Goal: Task Accomplishment & Management: Complete application form

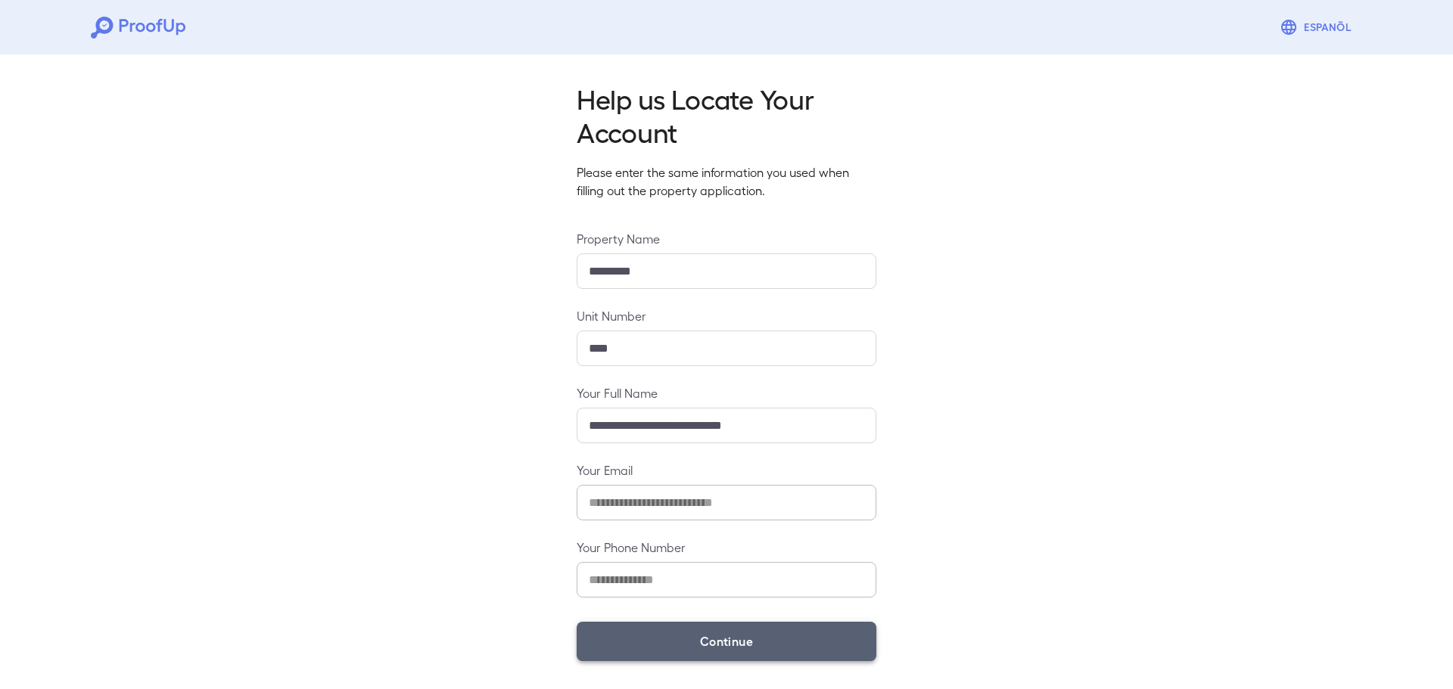
drag, startPoint x: 686, startPoint y: 638, endPoint x: 710, endPoint y: 636, distance: 24.3
click at [684, 638] on button "Continue" at bounding box center [727, 641] width 300 height 39
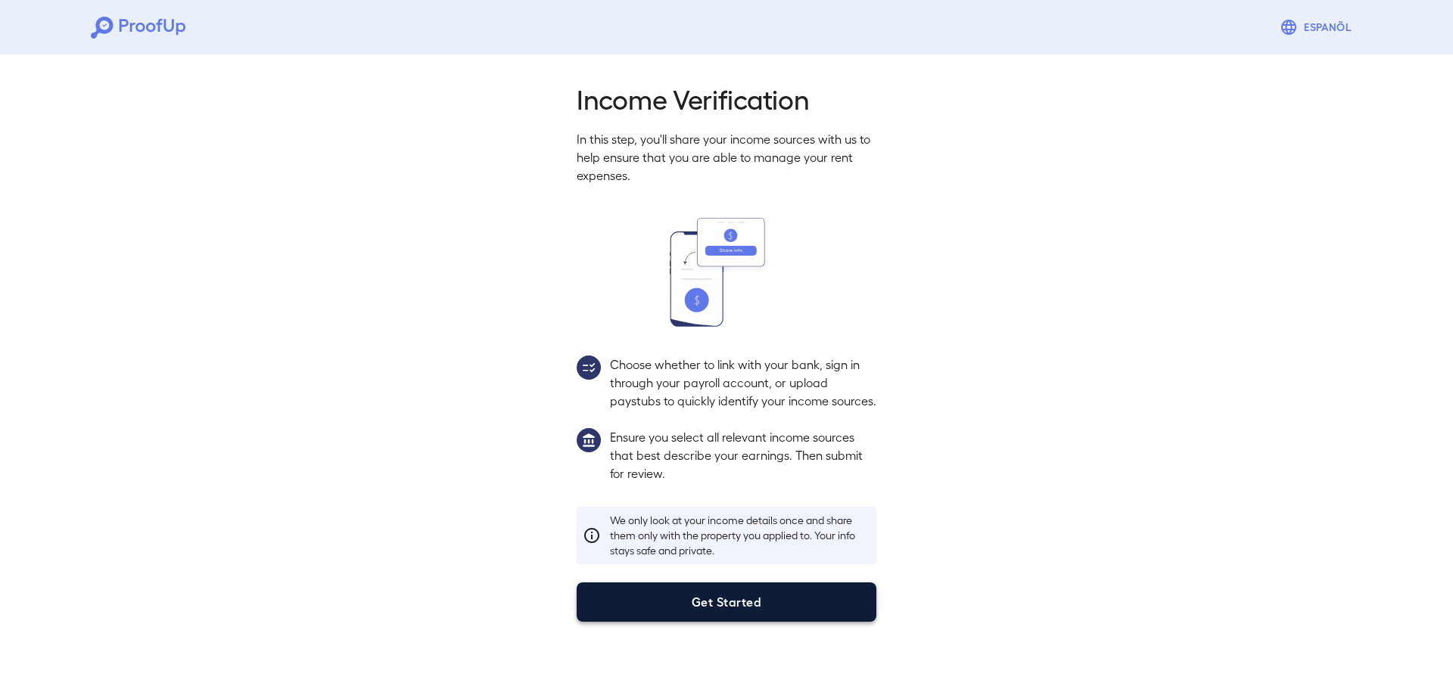
click at [763, 622] on button "Get Started" at bounding box center [727, 602] width 300 height 39
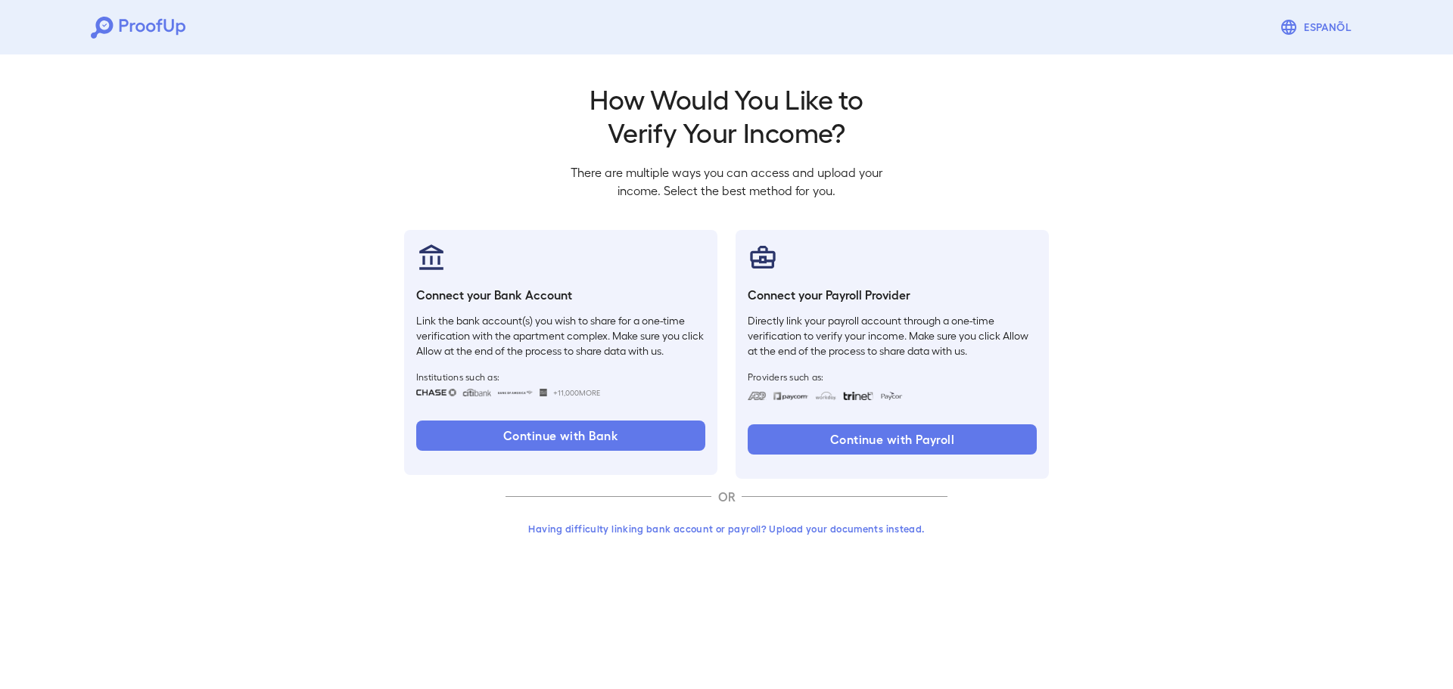
click at [726, 546] on div "Having difficulty linking bank account or payroll? Upload your documents instea…" at bounding box center [727, 534] width 442 height 39
click at [728, 534] on button "Having difficulty linking bank account or payroll? Upload your documents instea…" at bounding box center [727, 528] width 442 height 27
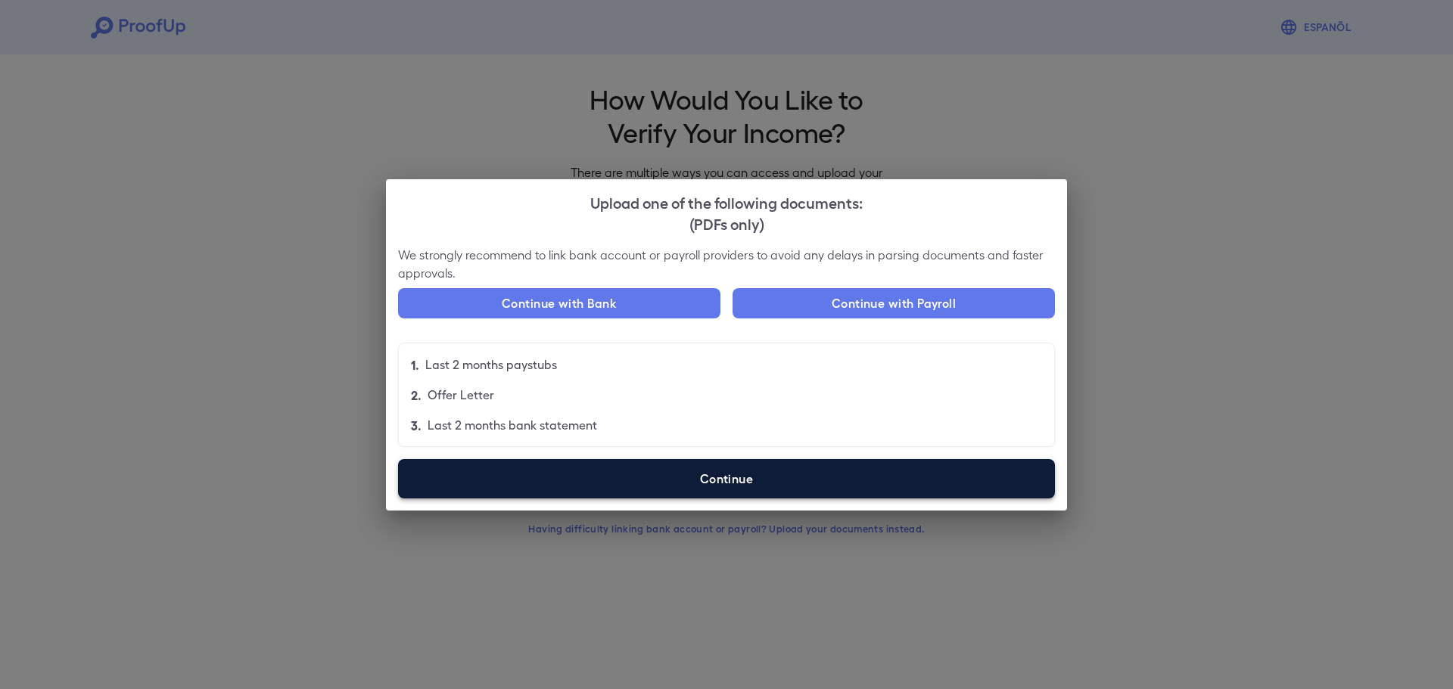
click at [786, 490] on label "Continue" at bounding box center [726, 478] width 657 height 39
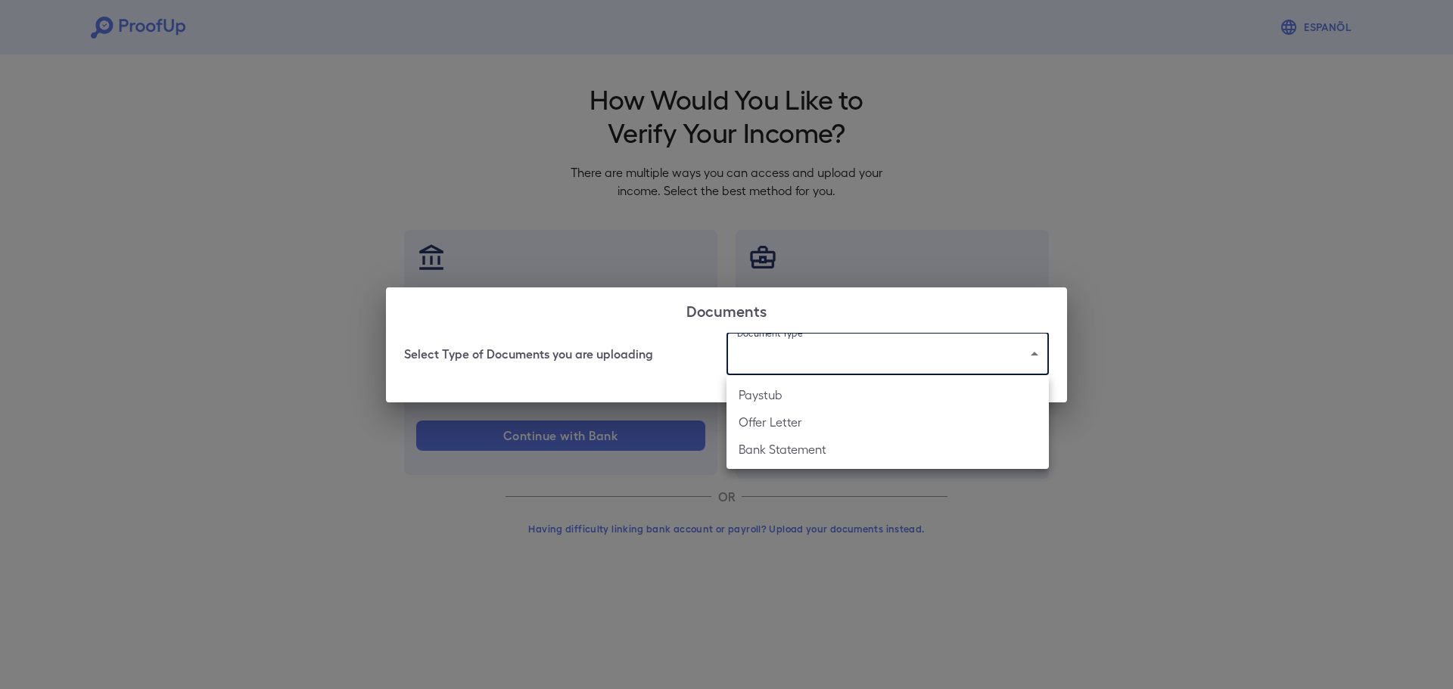
click at [897, 352] on body "Espanõl Go back How Would You Like to Verify Your Income? There are multiple wa…" at bounding box center [726, 289] width 1453 height 578
click at [882, 456] on li "Bank Statement" at bounding box center [888, 449] width 322 height 27
type input "**********"
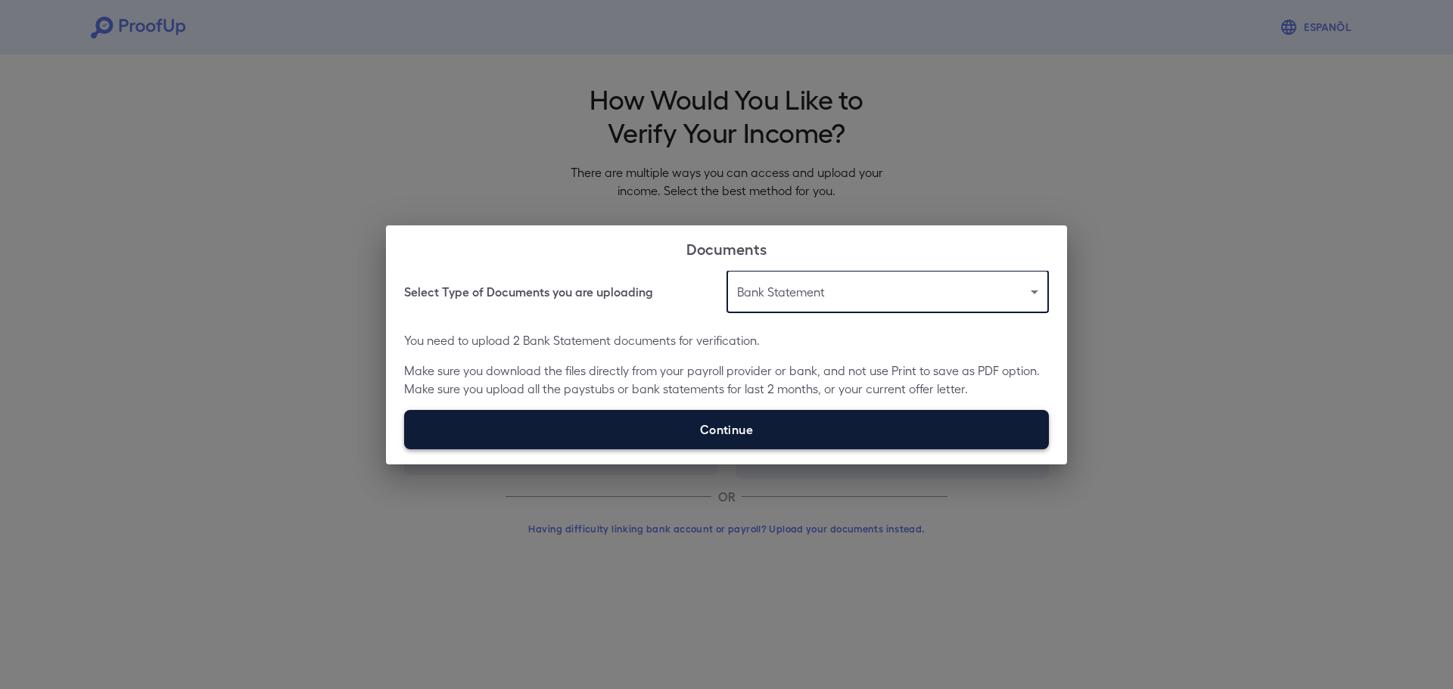
click at [742, 434] on label "Continue" at bounding box center [726, 429] width 645 height 39
click at [405, 449] on input "Continue" at bounding box center [404, 449] width 1 height 1
type input "**********"
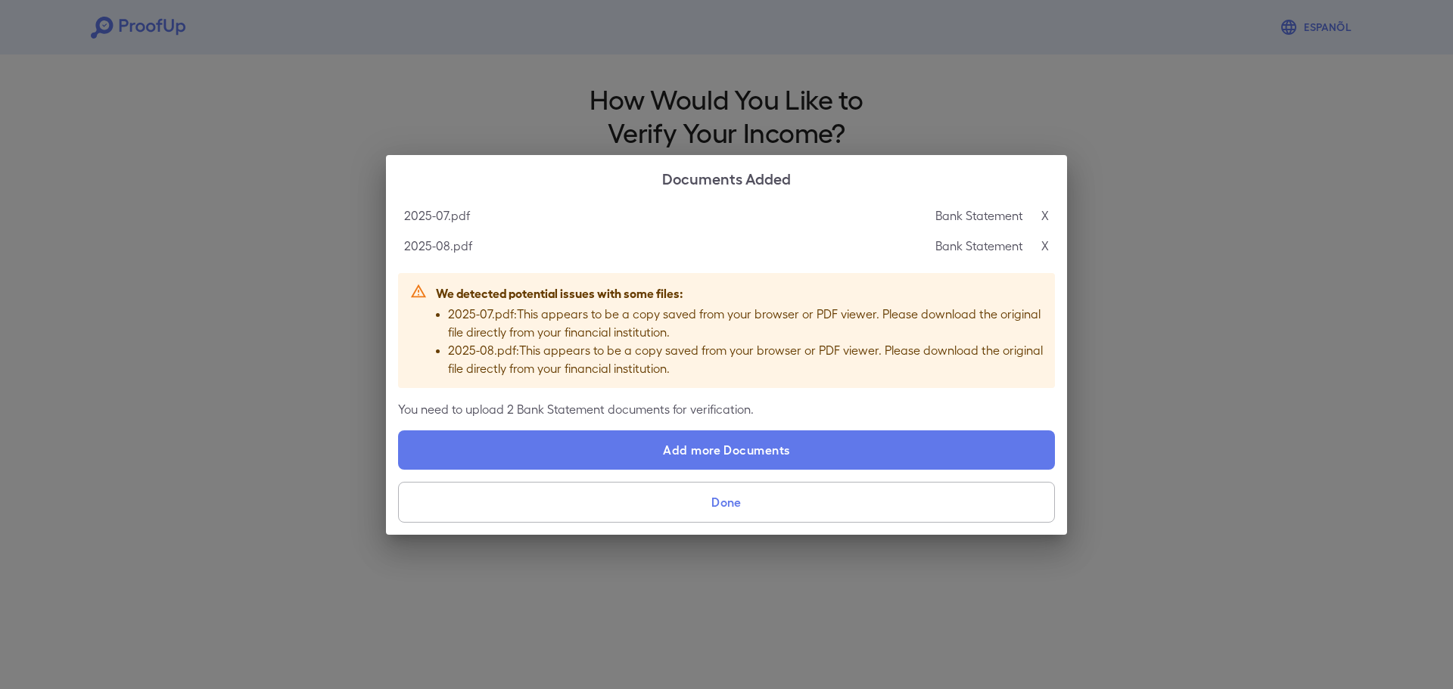
click at [1041, 216] on p "X" at bounding box center [1045, 216] width 8 height 18
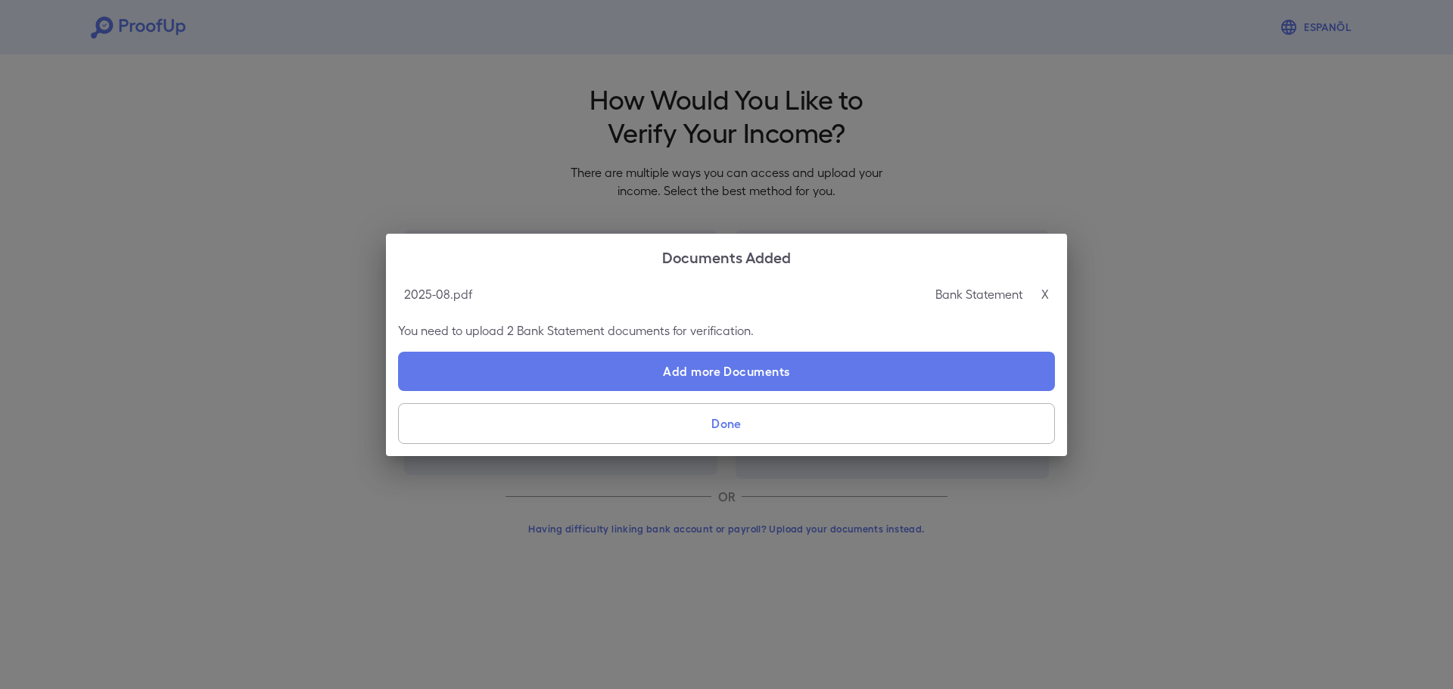
click at [1049, 288] on div "2025-08.pdf Bank Statement X" at bounding box center [726, 294] width 657 height 30
click at [1047, 296] on p "X" at bounding box center [1045, 294] width 8 height 18
